Goal: Navigation & Orientation: Find specific page/section

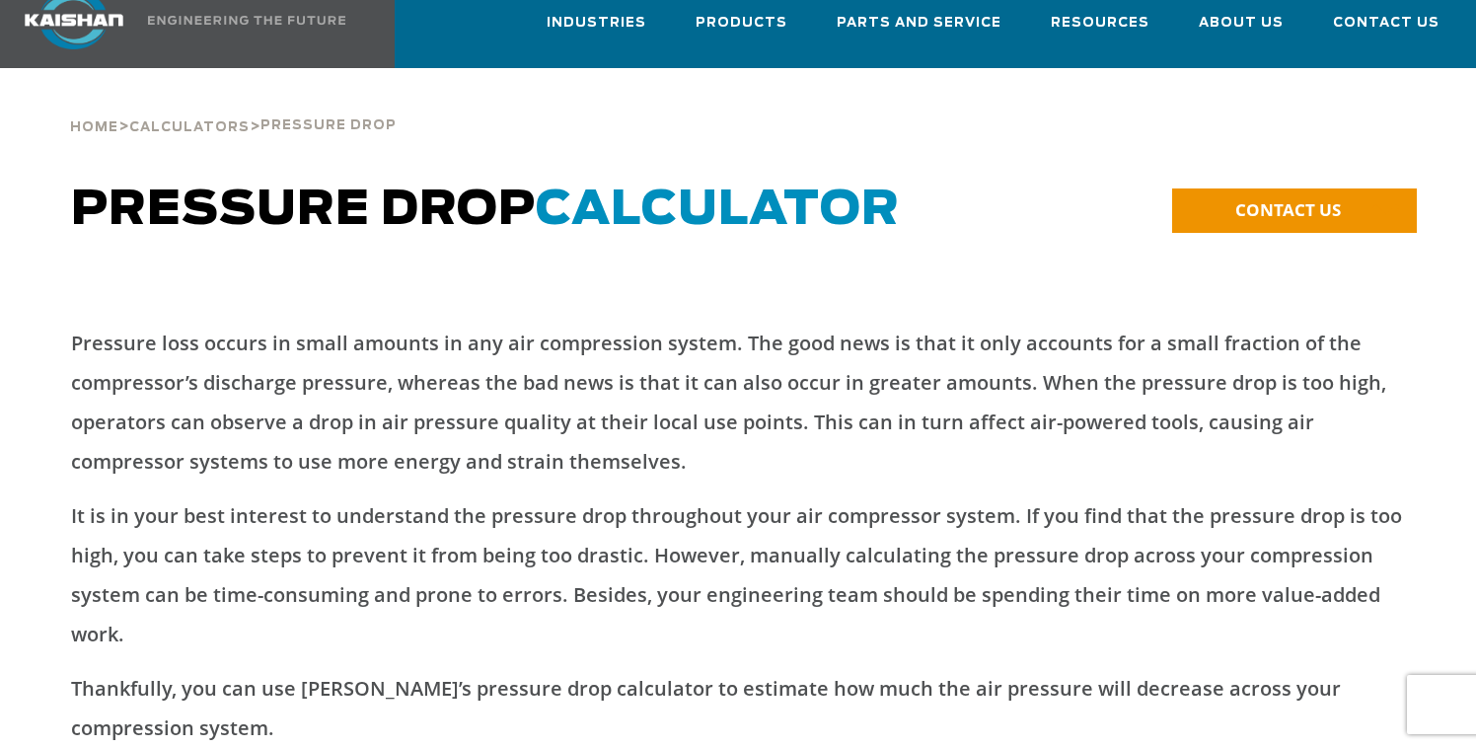
scroll to position [47, 0]
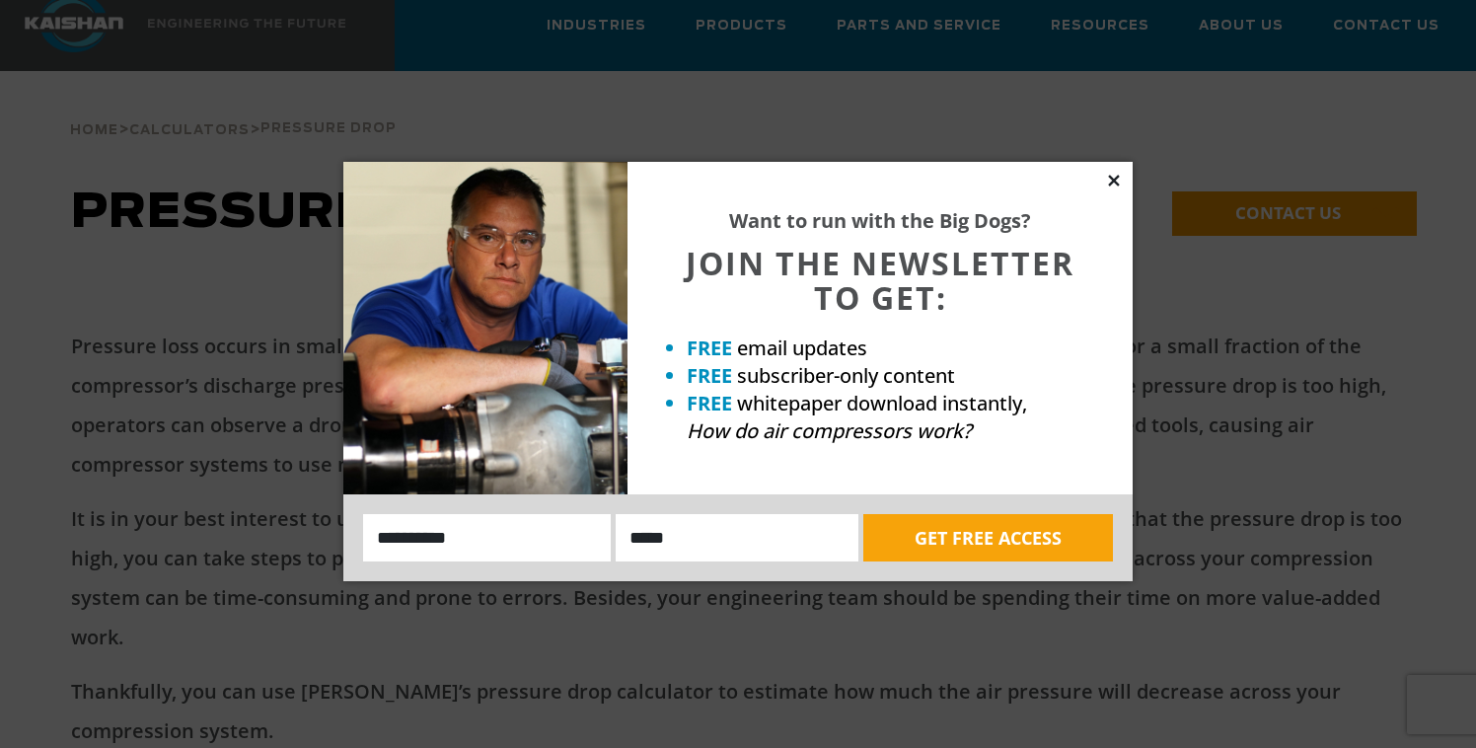
click at [1109, 186] on icon at bounding box center [1114, 181] width 18 height 18
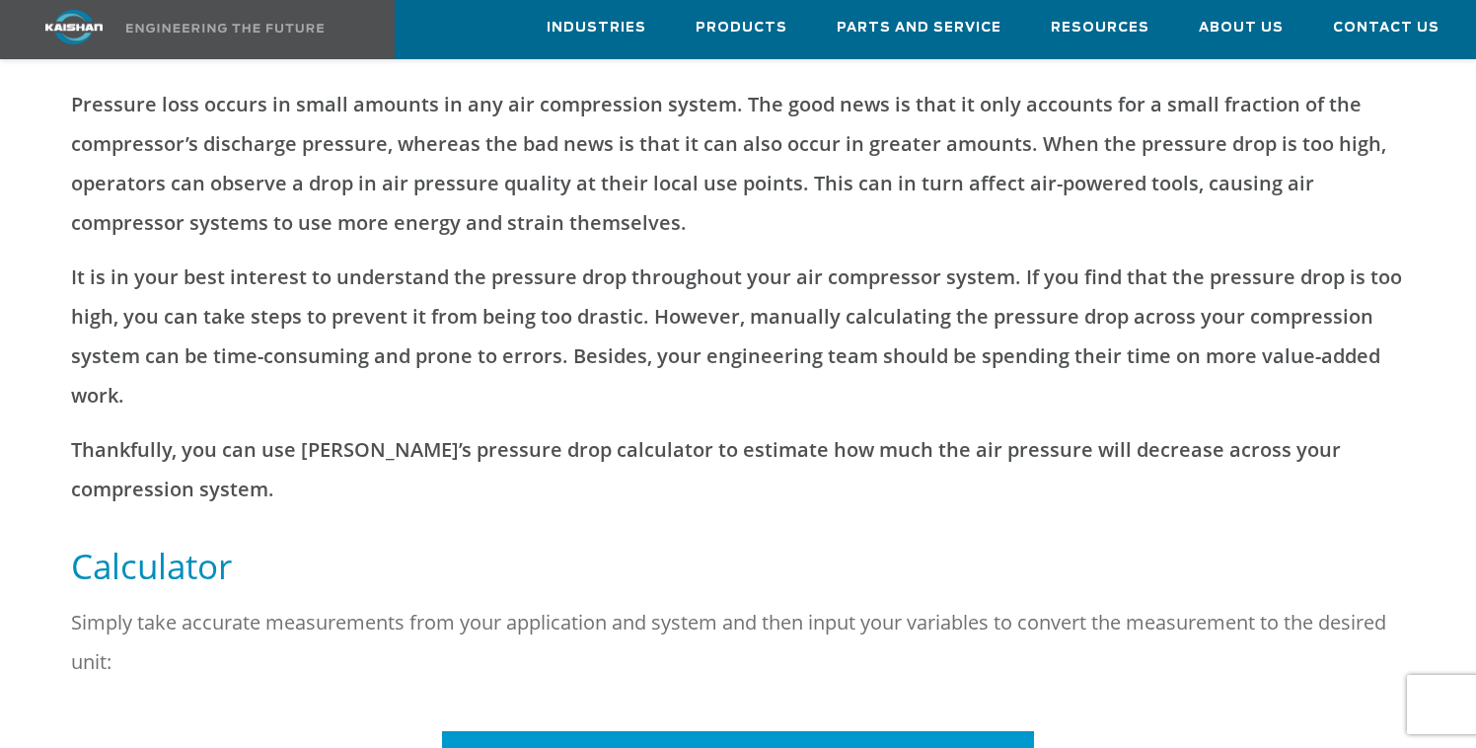
scroll to position [284, 0]
